Goal: Task Accomplishment & Management: Manage account settings

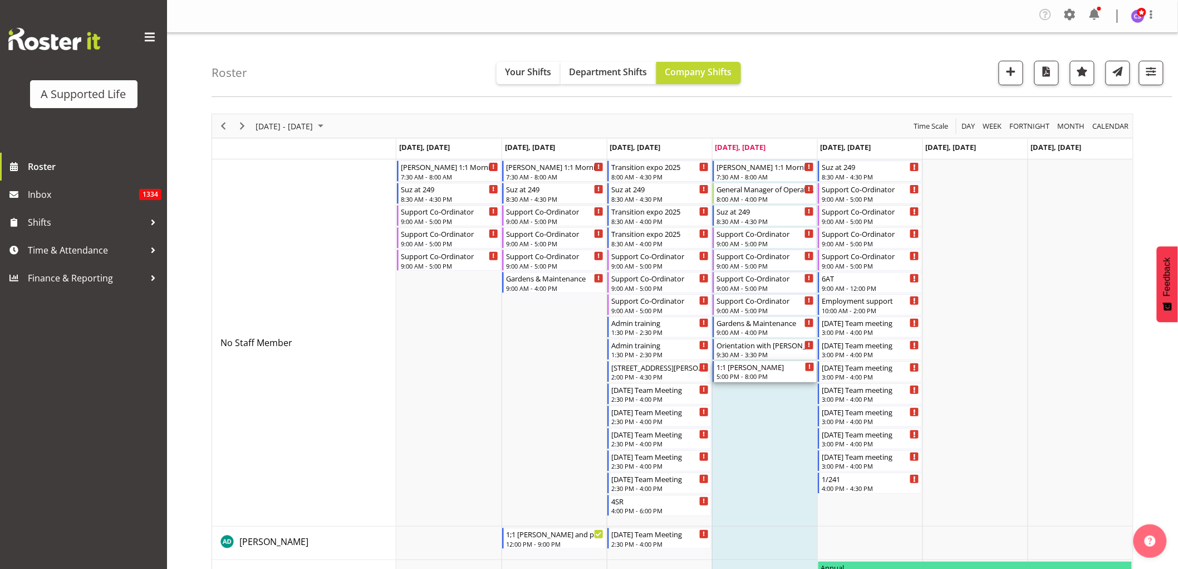
click at [776, 371] on div "1:1 [PERSON_NAME] 5:00 PM - 8:00 PM" at bounding box center [766, 371] width 98 height 21
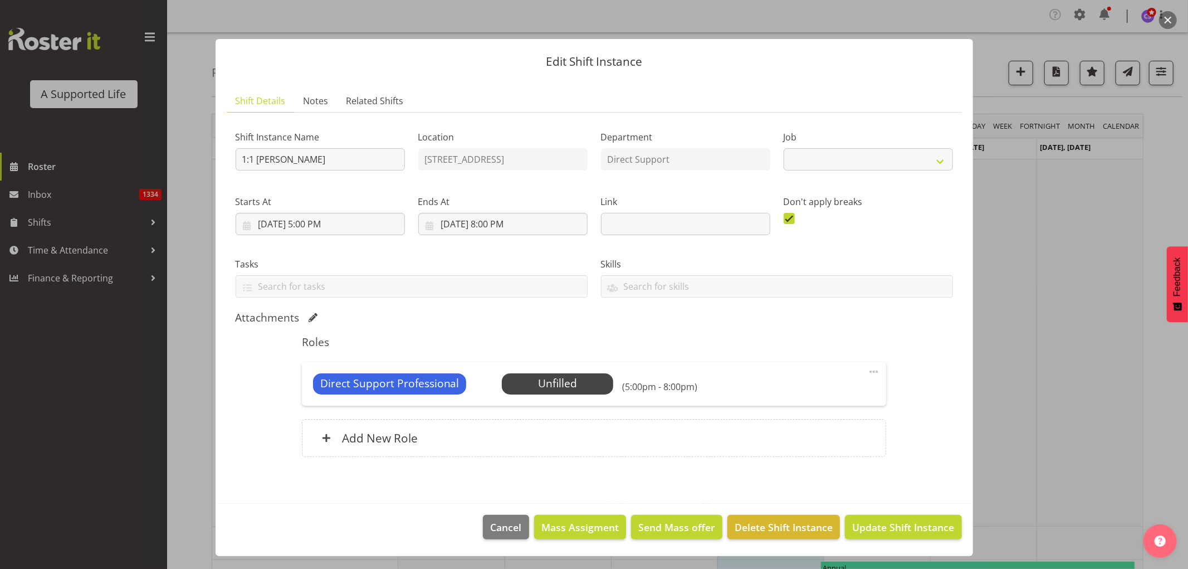
select select "4112"
click at [583, 385] on span "Select Employee" at bounding box center [557, 383] width 83 height 16
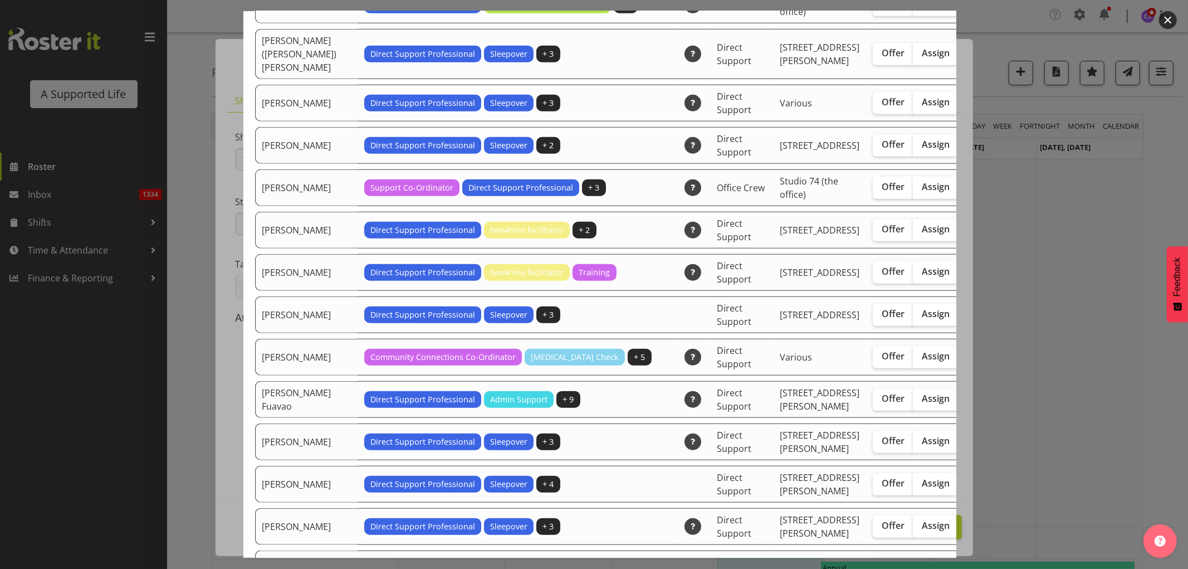
scroll to position [557, 0]
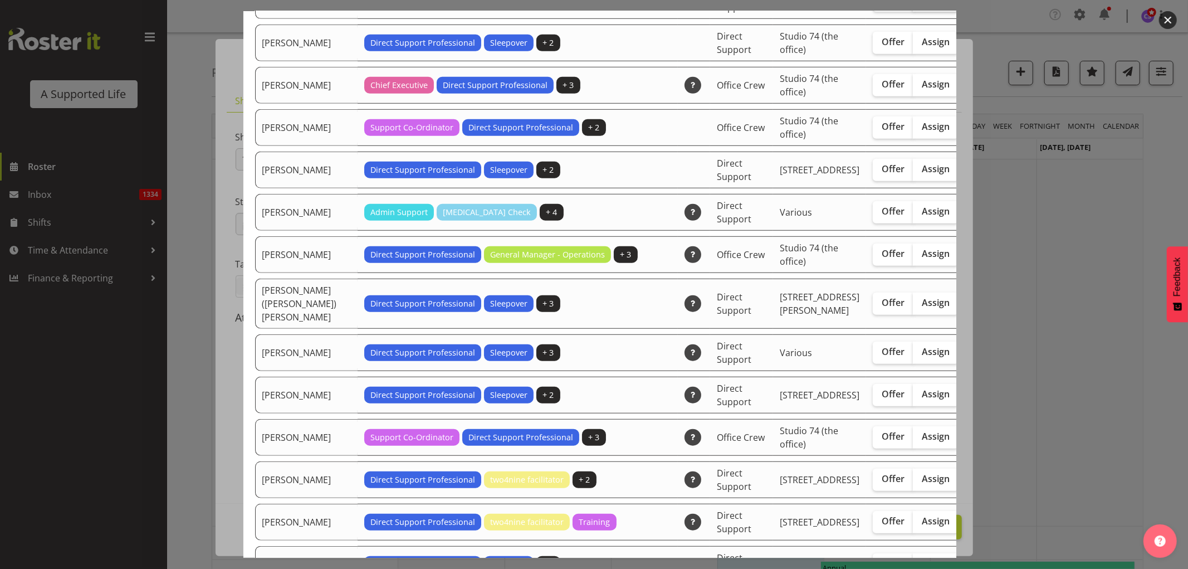
click at [913, 12] on label "Assign" at bounding box center [936, 0] width 46 height 22
click at [913, 3] on input "Assign" at bounding box center [916, -1] width 7 height 7
checkbox input "true"
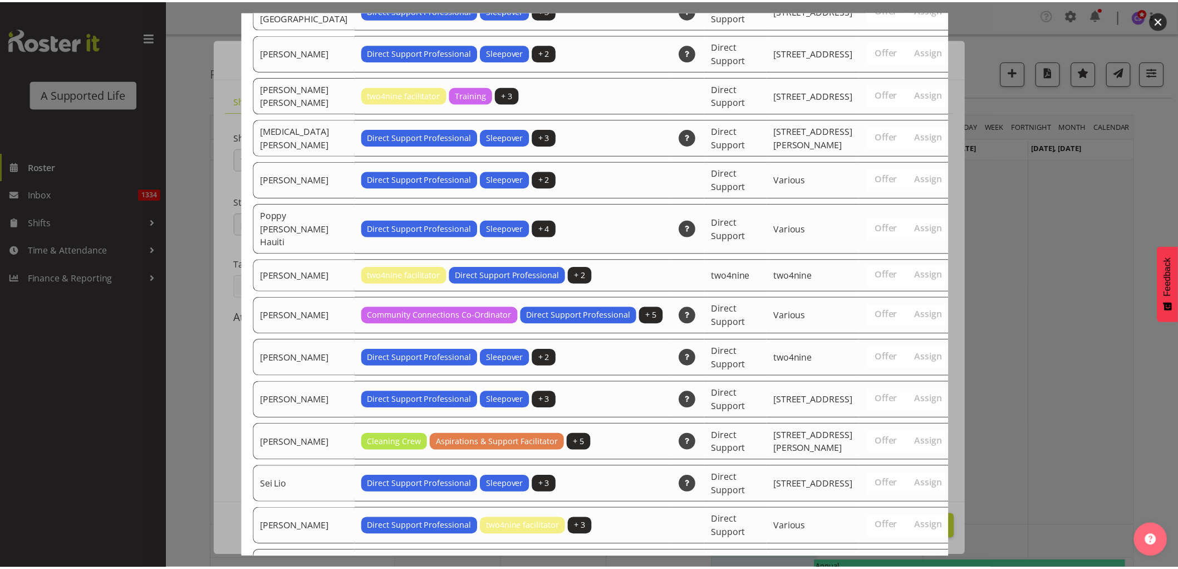
scroll to position [3351, 0]
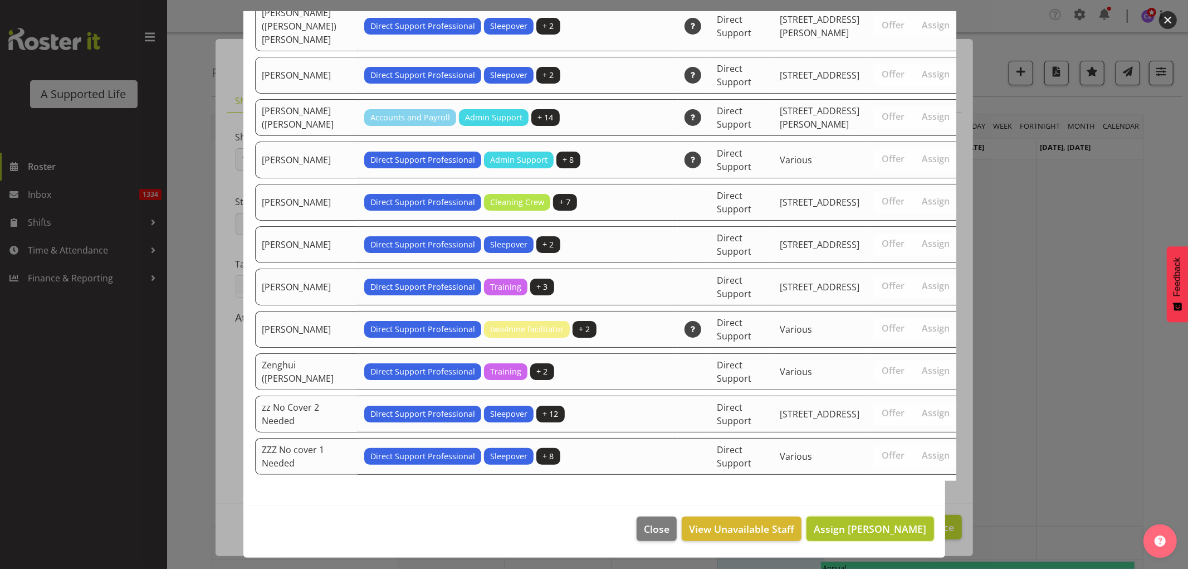
click at [901, 527] on span "Assign [PERSON_NAME]" at bounding box center [870, 528] width 112 height 13
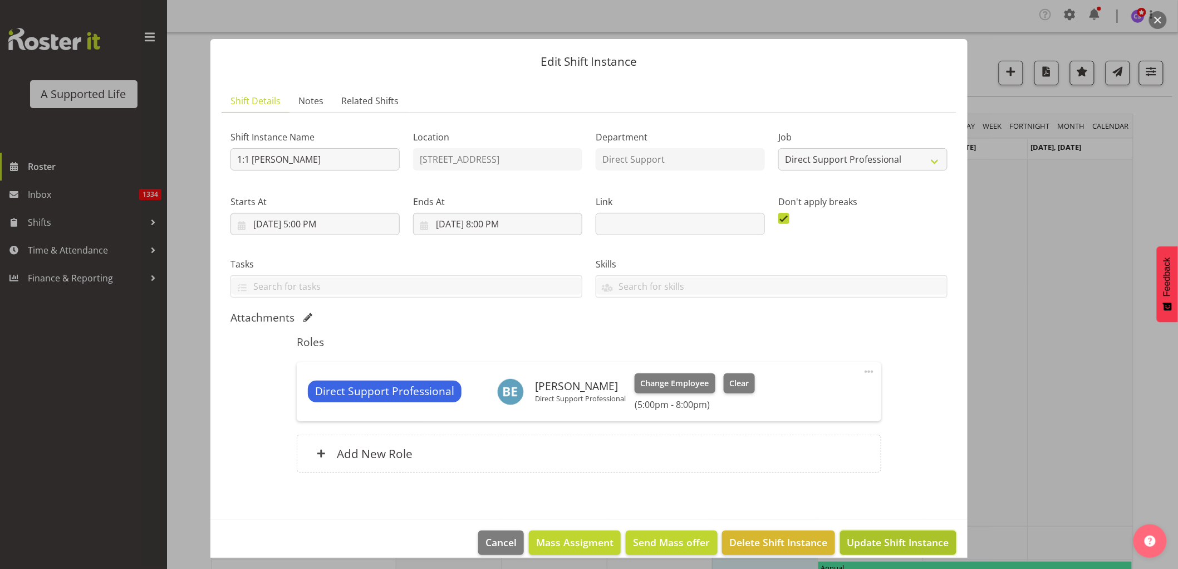
click at [908, 541] on span "Update Shift Instance" at bounding box center [899, 542] width 102 height 14
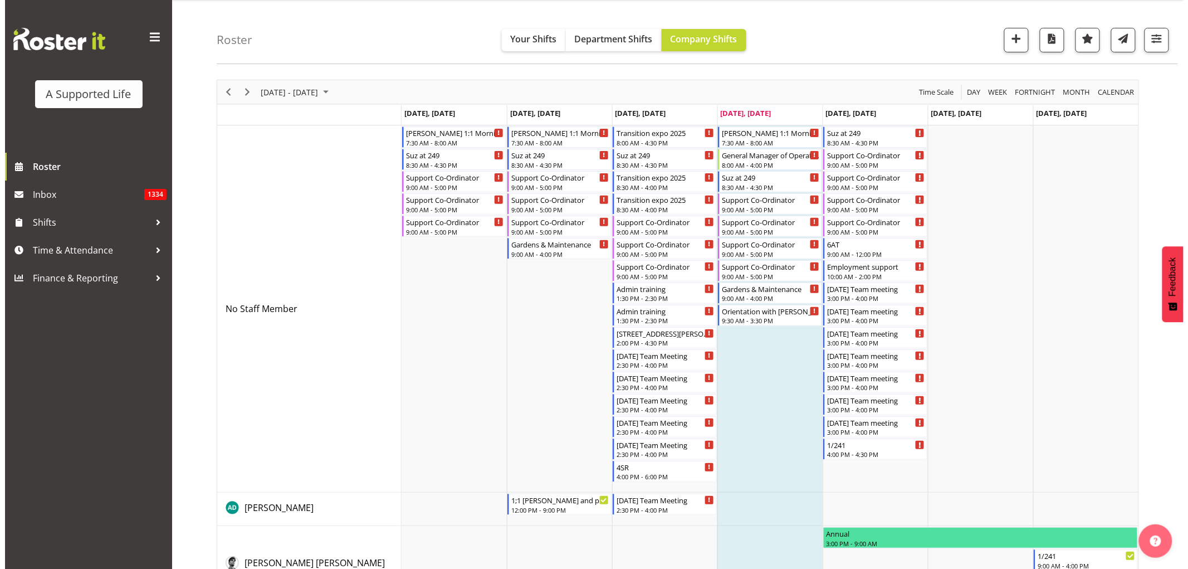
scroll to position [0, 0]
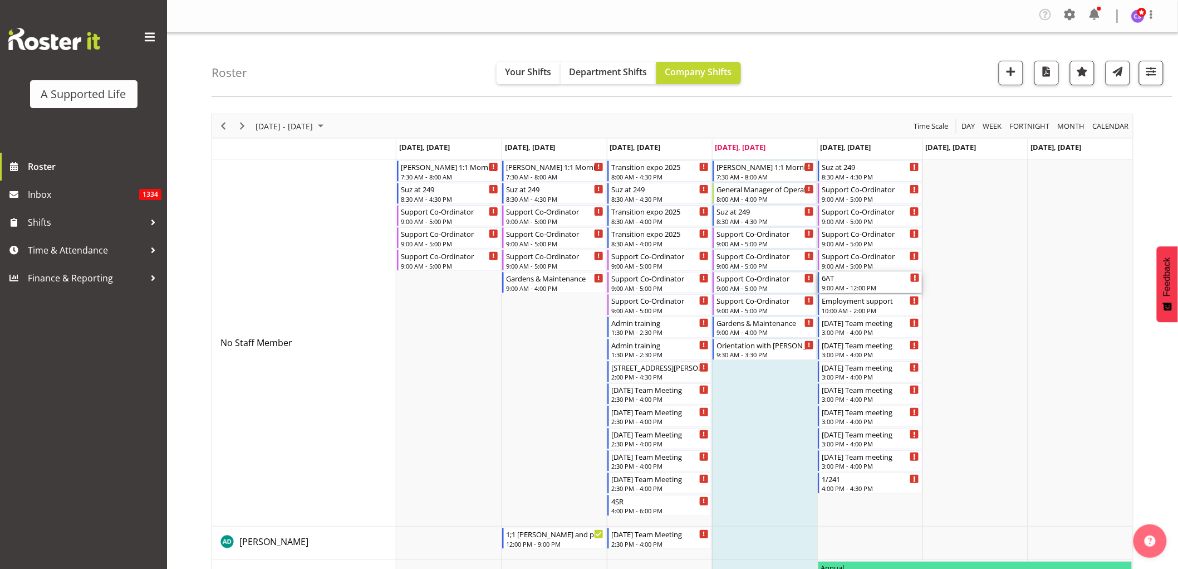
click at [884, 287] on div "9:00 AM - 12:00 PM" at bounding box center [871, 287] width 98 height 9
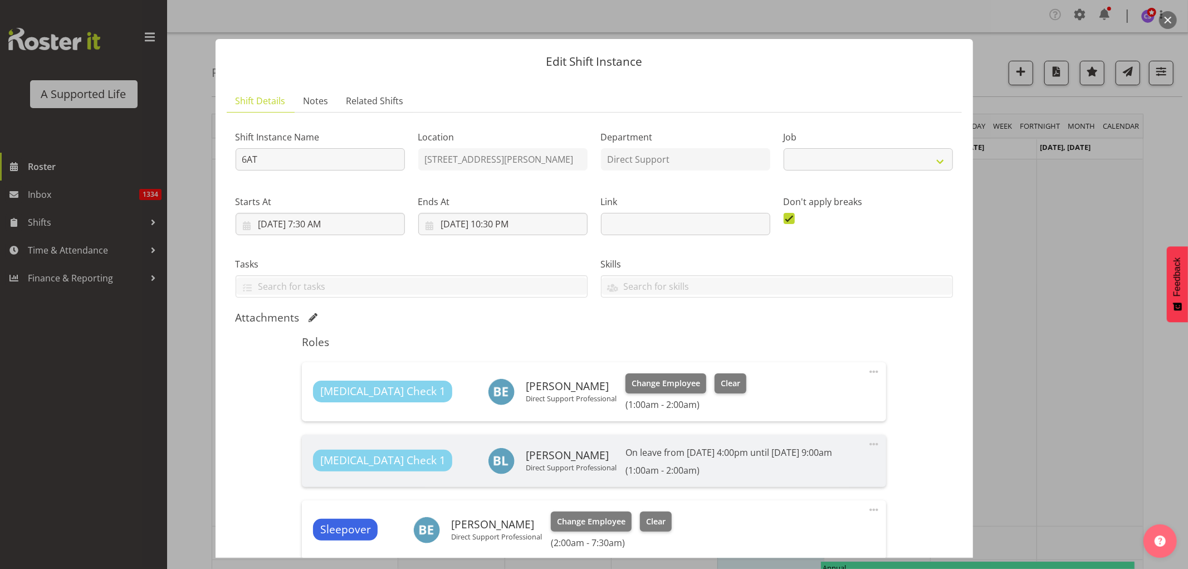
select select "4112"
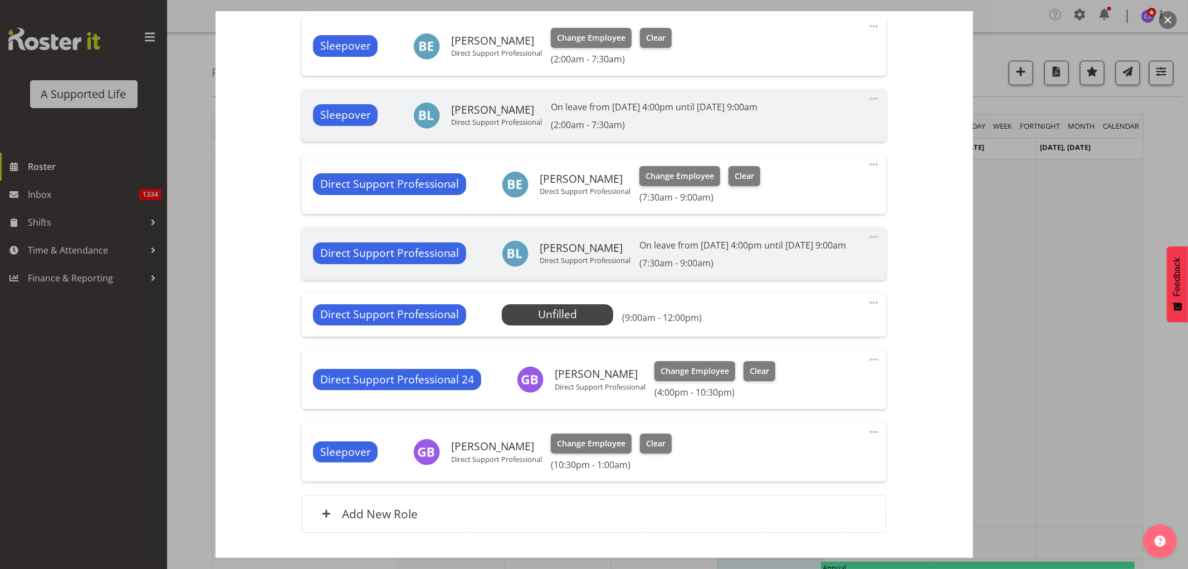
scroll to position [495, 0]
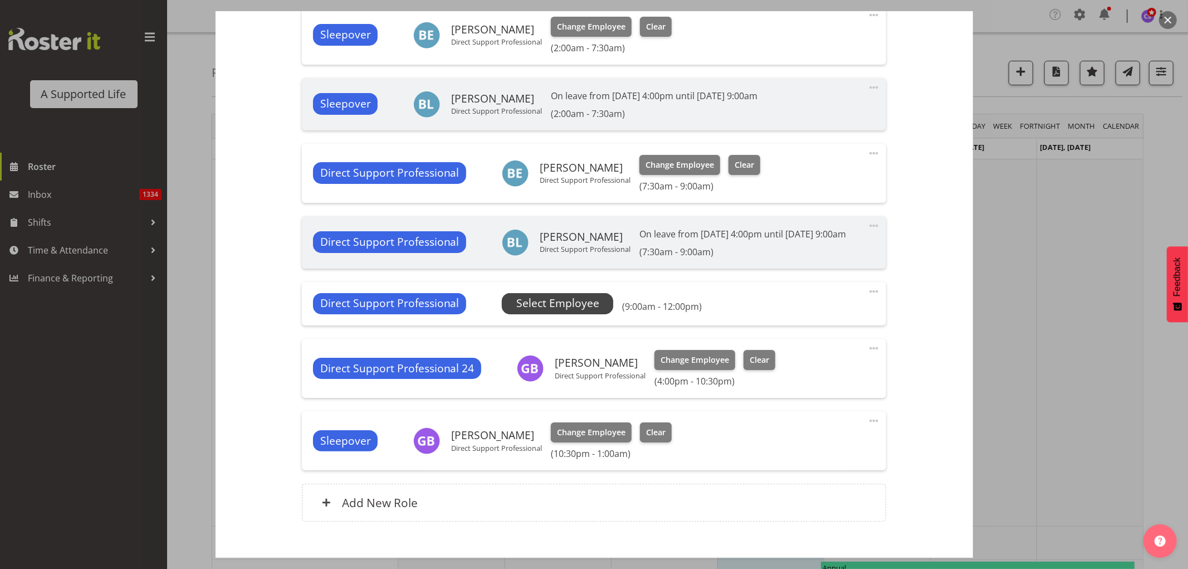
click at [561, 311] on span "Select Employee" at bounding box center [557, 303] width 83 height 16
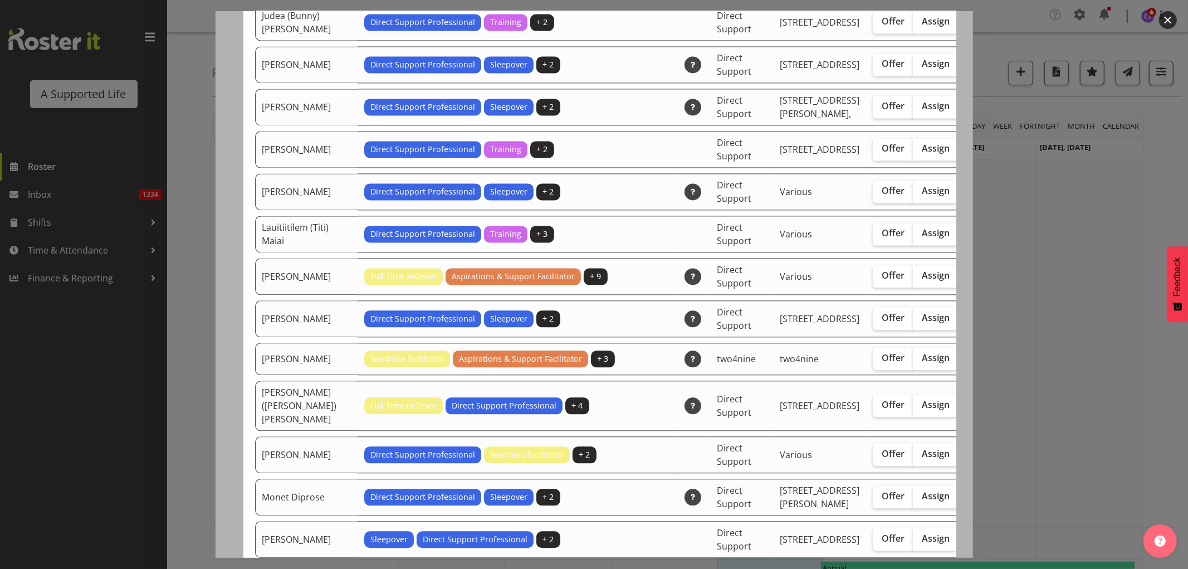
scroll to position [2042, 0]
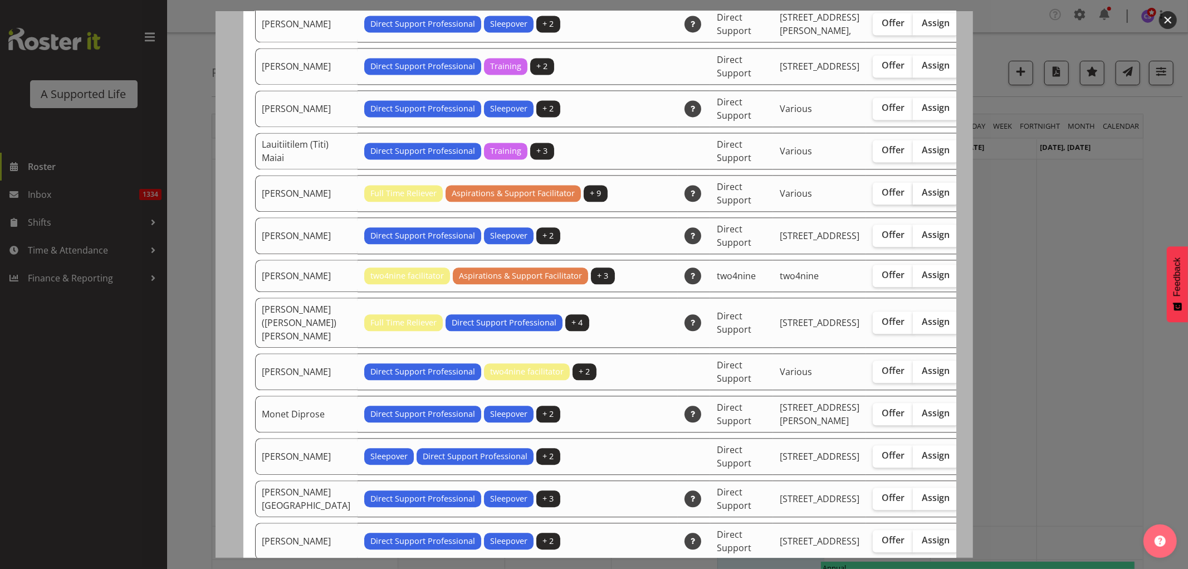
click at [922, 198] on span "Assign" at bounding box center [936, 192] width 28 height 11
click at [913, 196] on input "Assign" at bounding box center [916, 192] width 7 height 7
checkbox input "true"
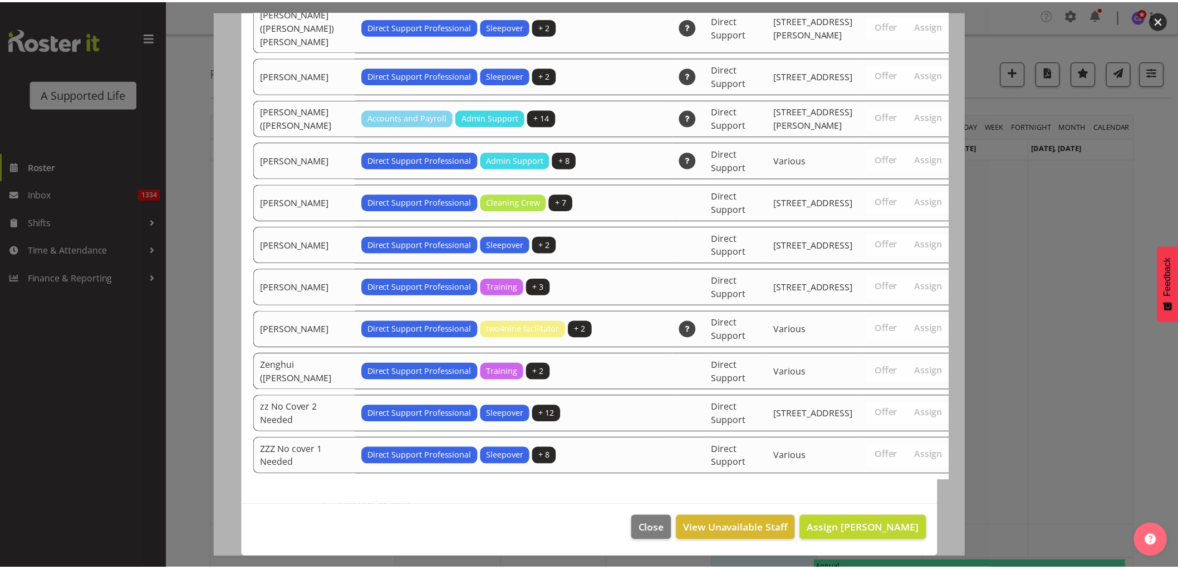
scroll to position [3478, 0]
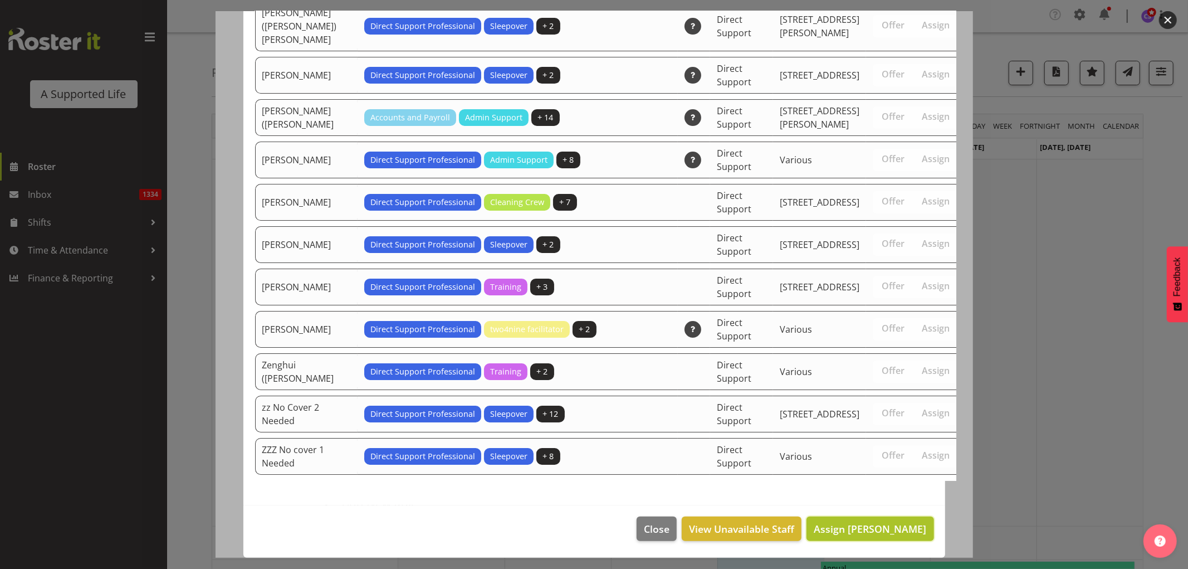
click at [905, 529] on span "Assign [PERSON_NAME]" at bounding box center [870, 528] width 112 height 13
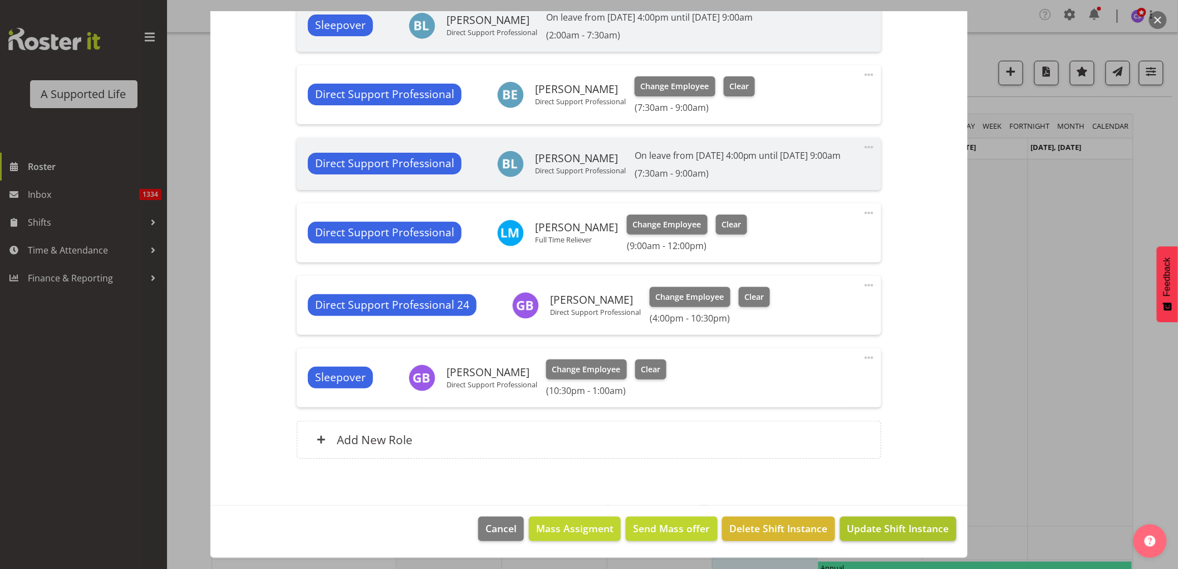
scroll to position [586, 0]
click at [875, 527] on span "Update Shift Instance" at bounding box center [899, 528] width 102 height 14
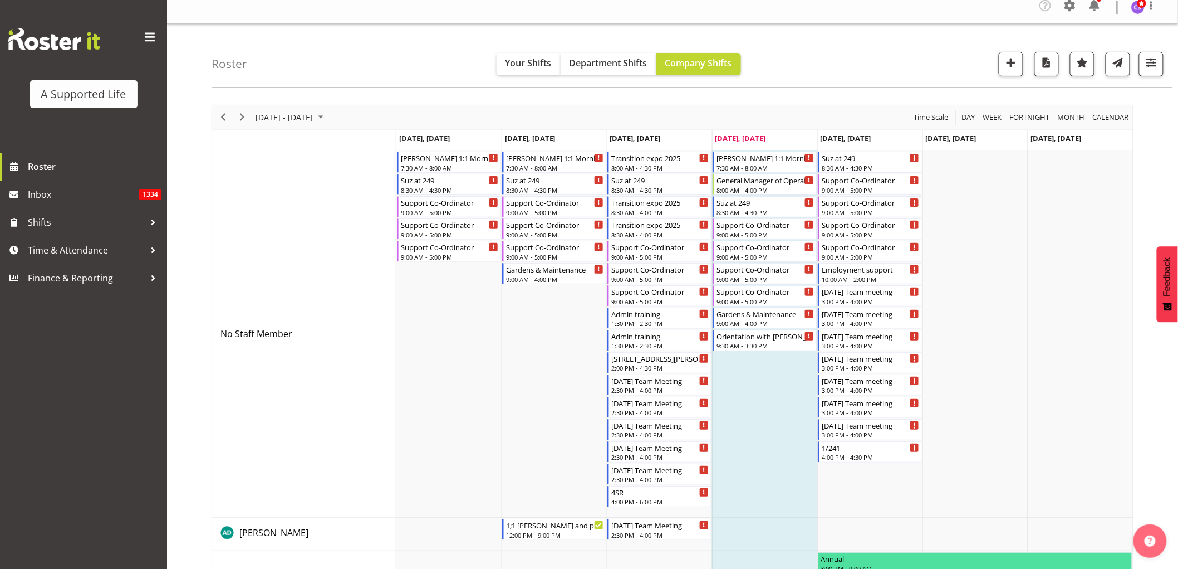
scroll to position [0, 0]
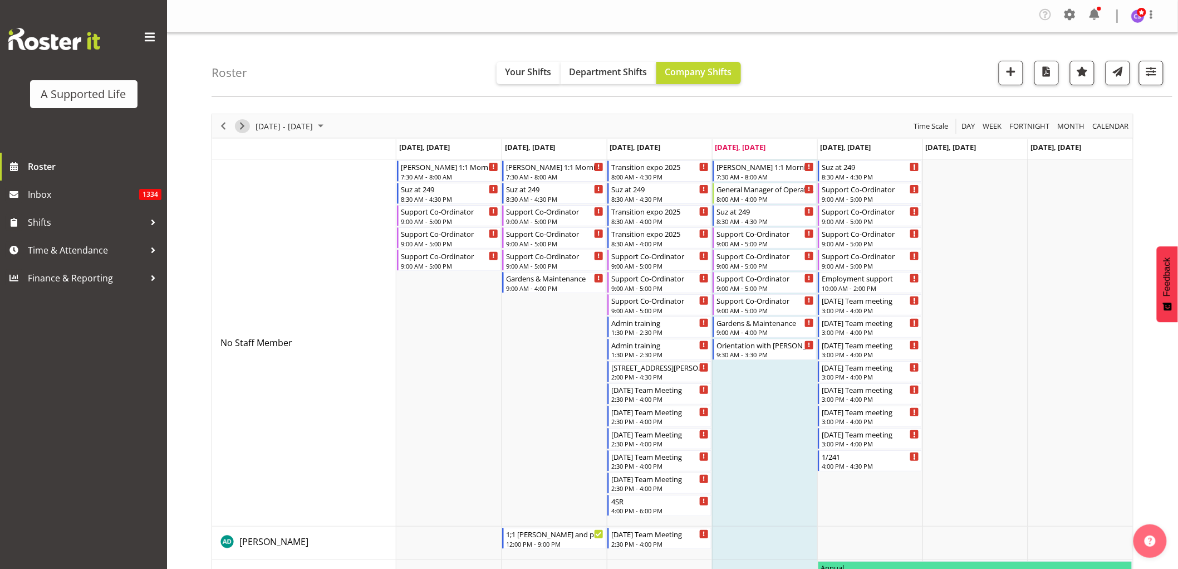
click at [240, 121] on span "Next" at bounding box center [242, 126] width 13 height 14
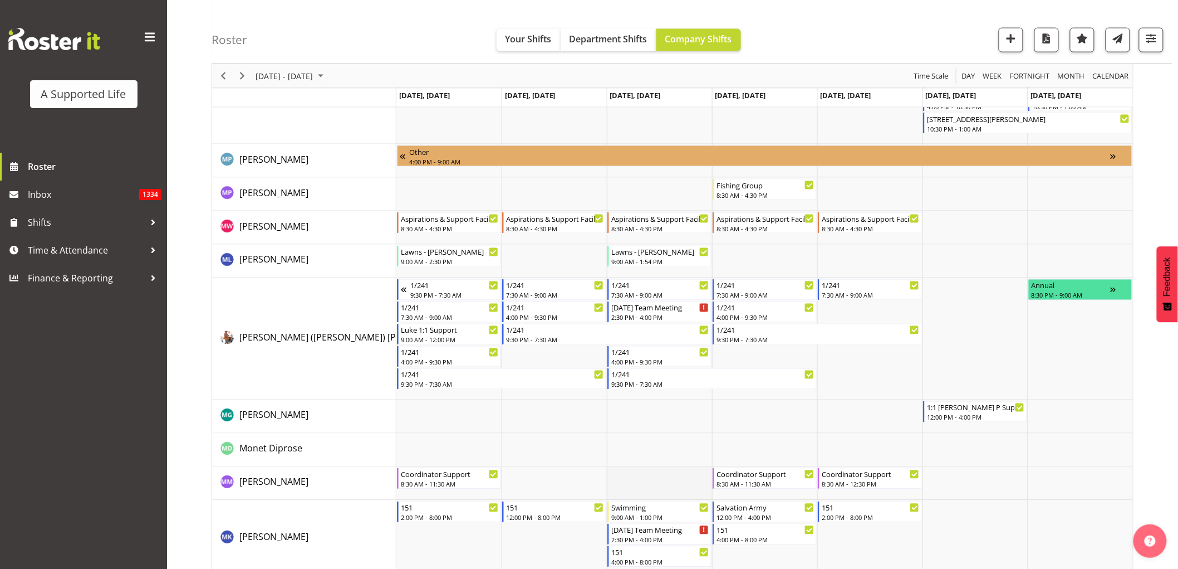
scroll to position [4331, 0]
